Goal: Entertainment & Leisure: Consume media (video, audio)

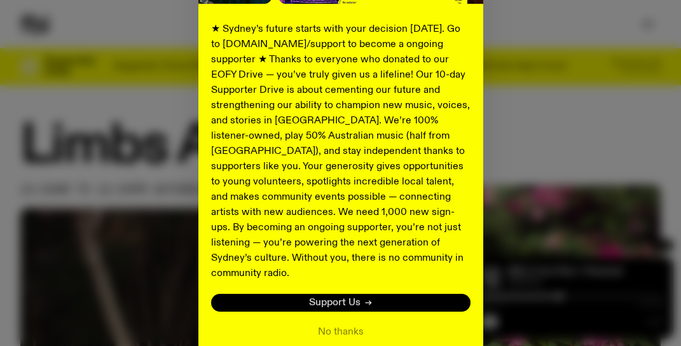
scroll to position [254, 0]
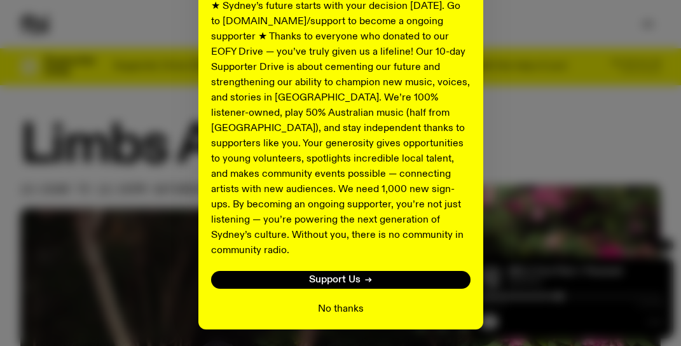
click at [336, 301] on button "No thanks" at bounding box center [341, 308] width 46 height 15
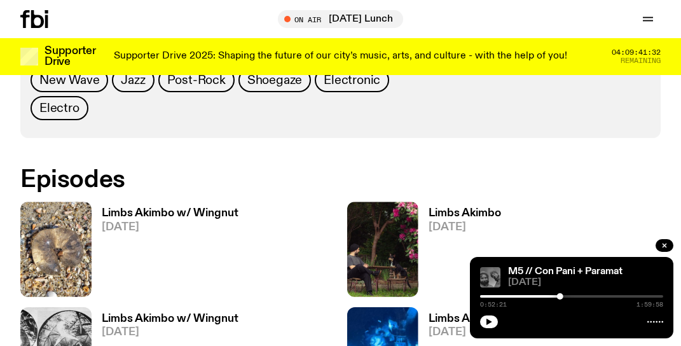
scroll to position [692, 0]
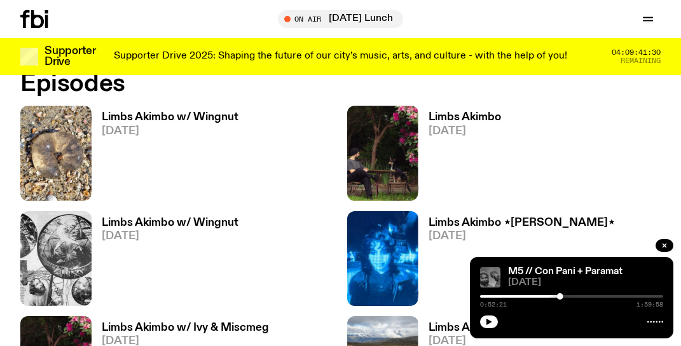
click at [163, 112] on h3 "Limbs Akimbo w/ Wingnut" at bounding box center [170, 117] width 137 height 11
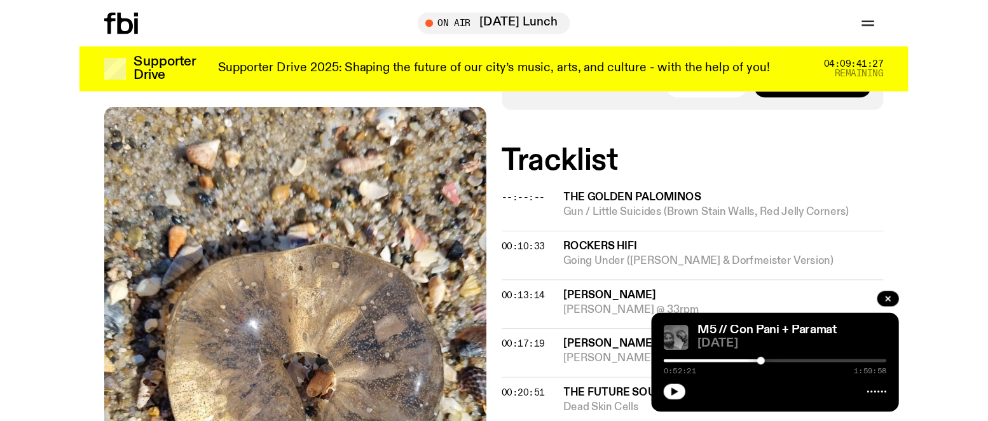
scroll to position [58, 0]
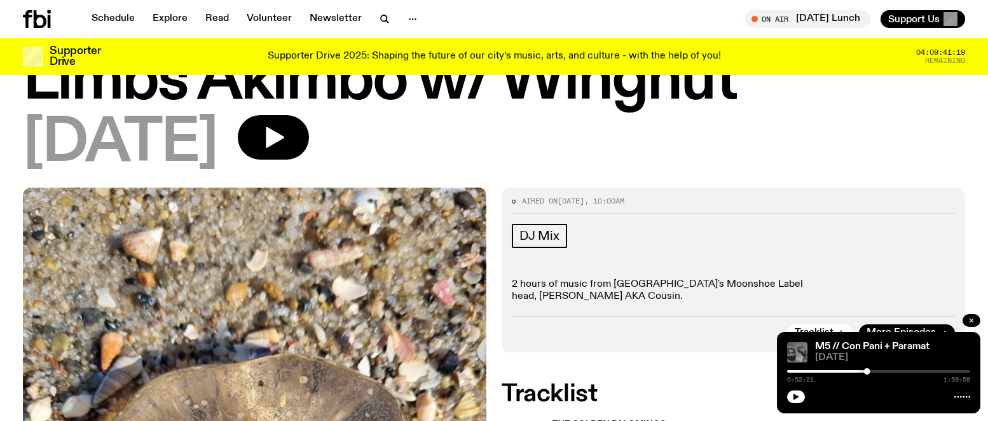
click at [680, 320] on button "button" at bounding box center [971, 320] width 18 height 13
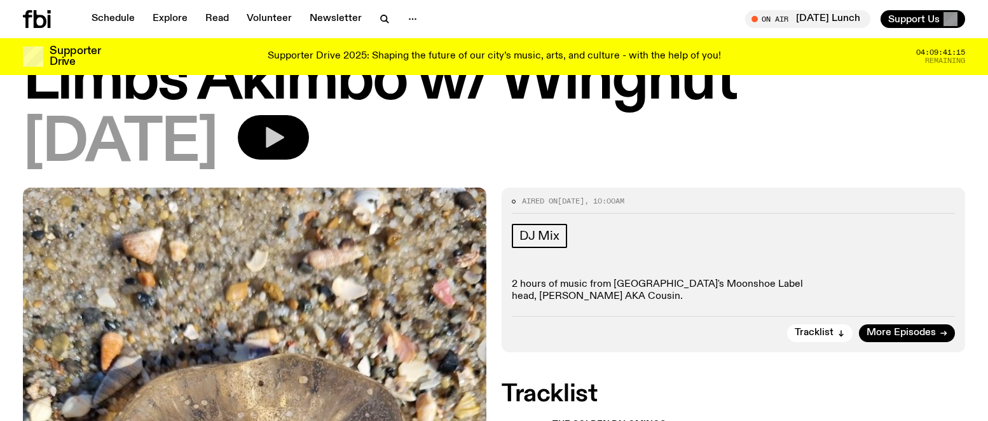
click at [286, 132] on icon "button" at bounding box center [273, 137] width 25 height 25
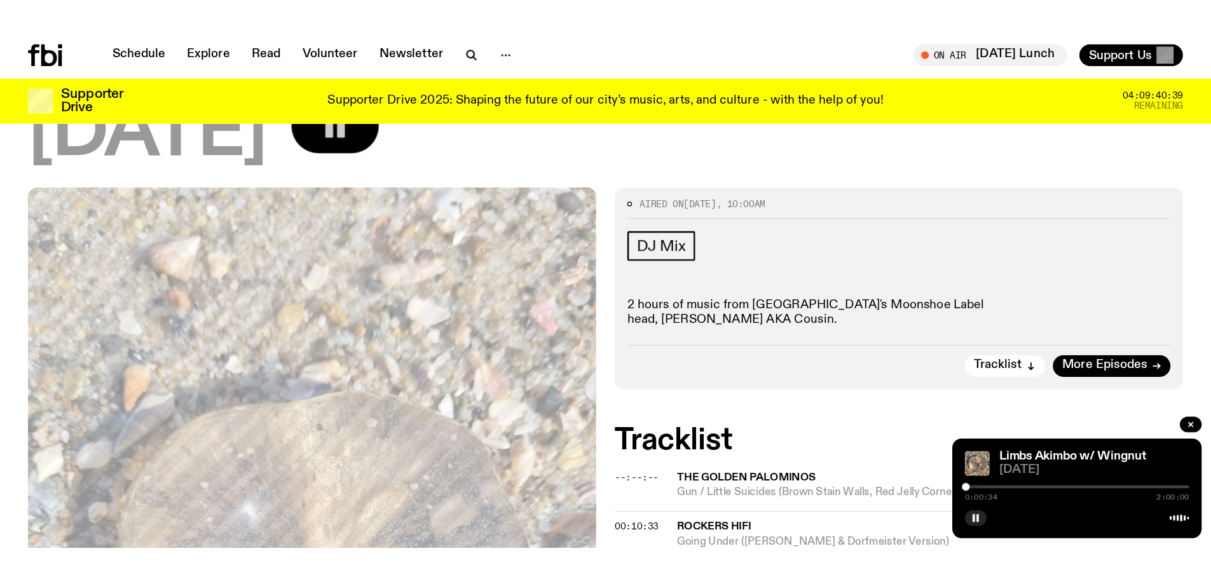
scroll to position [120, 0]
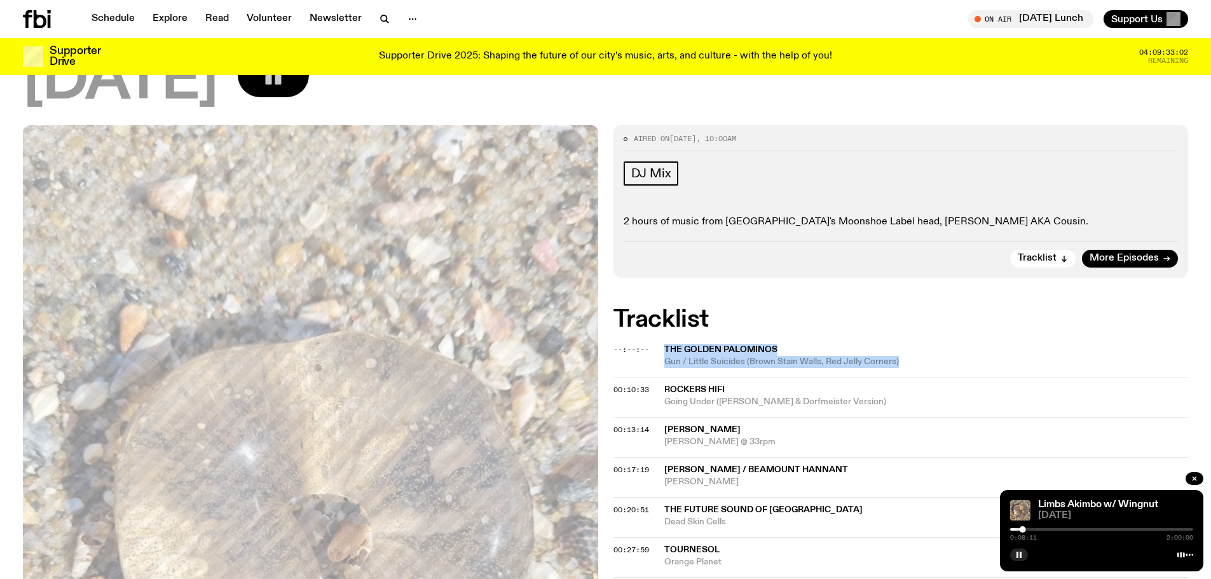
drag, startPoint x: 932, startPoint y: 365, endPoint x: 665, endPoint y: 348, distance: 267.5
click at [665, 345] on div "The Golden Palominos Gun / Little Suicides (Brown Stain Walls, Red Jelly Corner…" at bounding box center [926, 356] width 524 height 24
copy div "The Golden Palominos Gun / Little Suicides (Brown Stain Walls, Red Jelly Corner…"
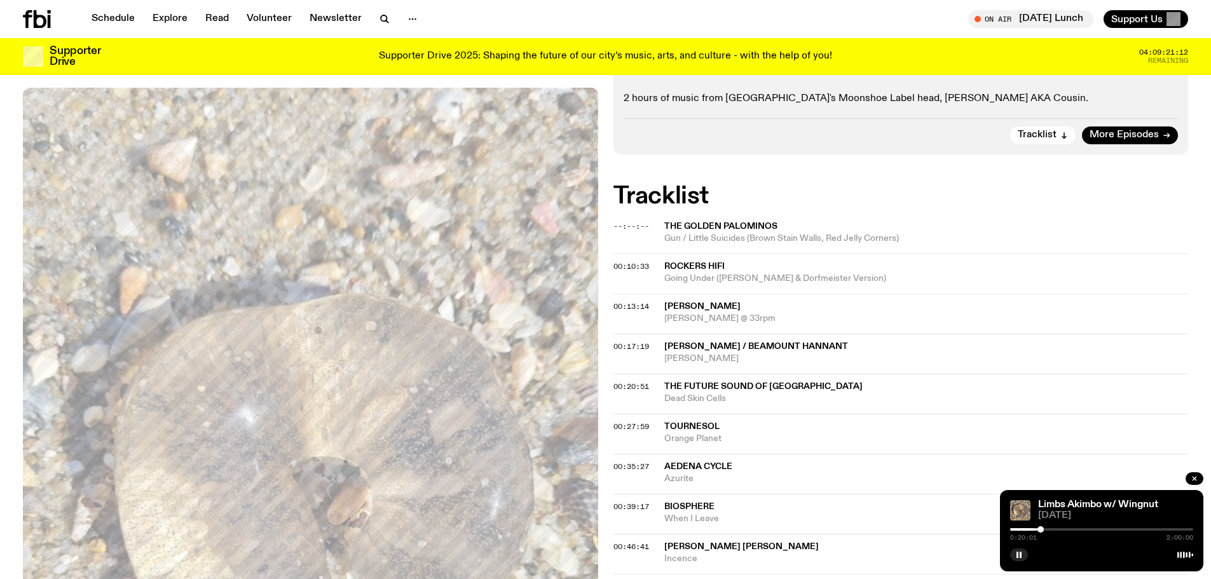
scroll to position [247, 0]
